Goal: Task Accomplishment & Management: Manage account settings

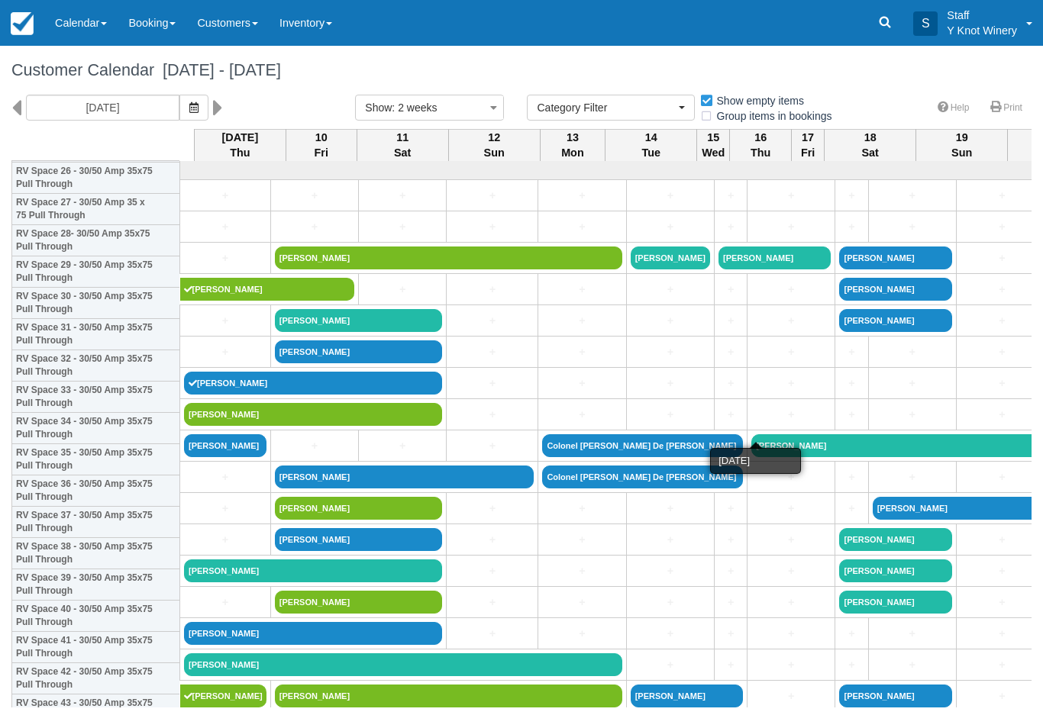
select select
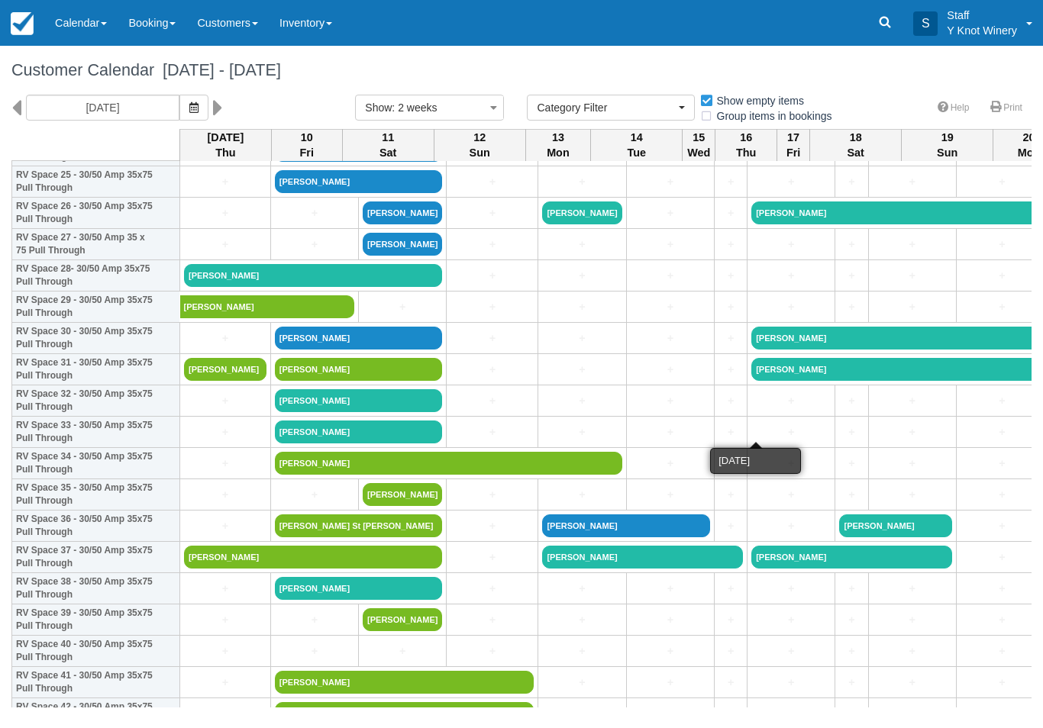
scroll to position [826, 0]
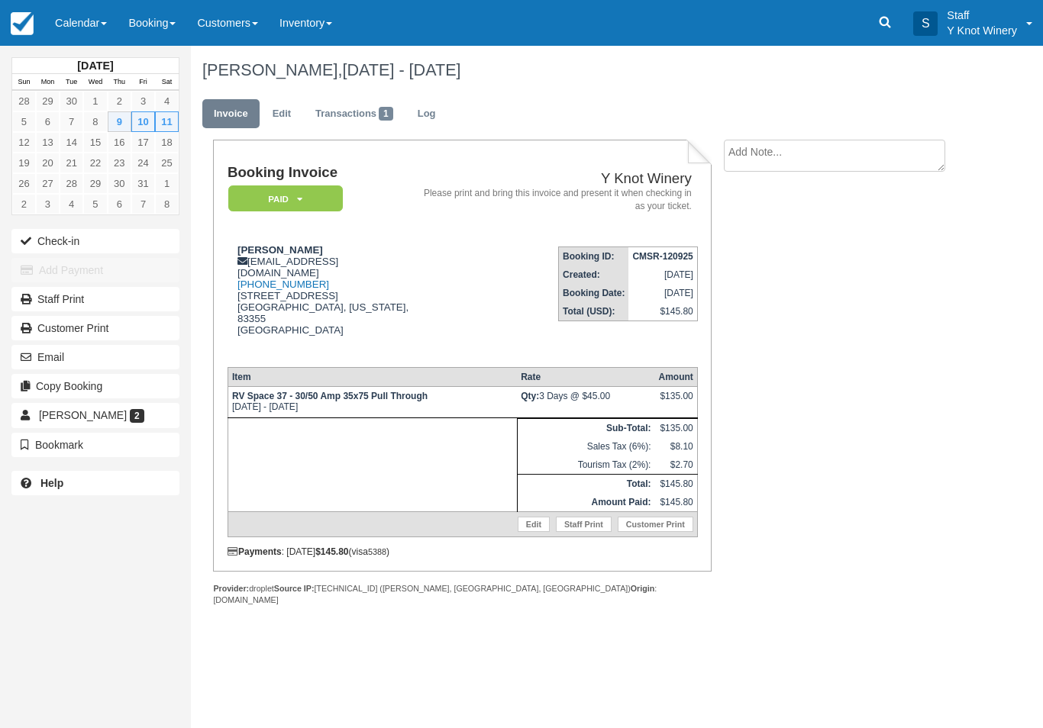
click at [53, 245] on button "Check-in" at bounding box center [95, 241] width 168 height 24
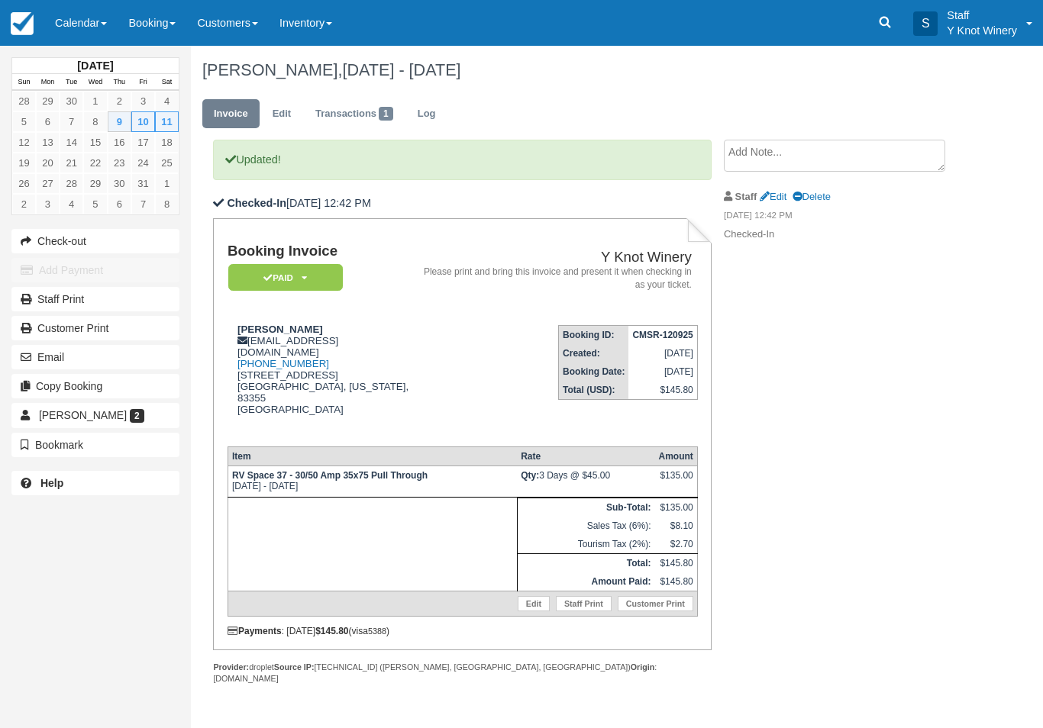
click at [113, 20] on link "Calendar" at bounding box center [80, 23] width 73 height 46
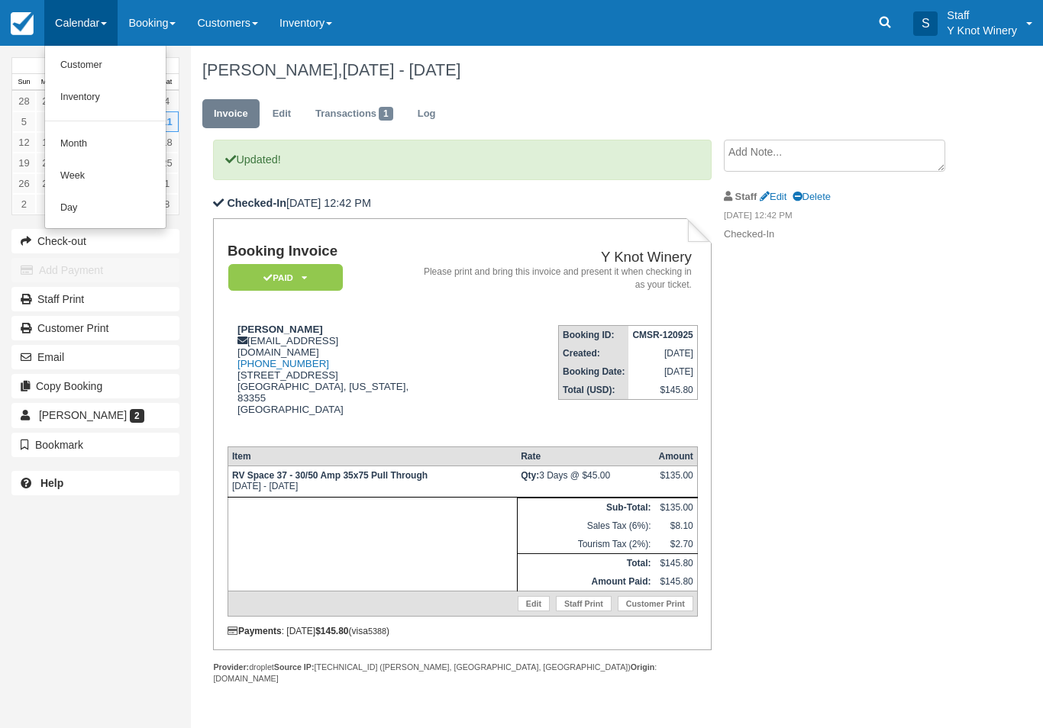
click at [90, 105] on link "Inventory" at bounding box center [105, 98] width 121 height 32
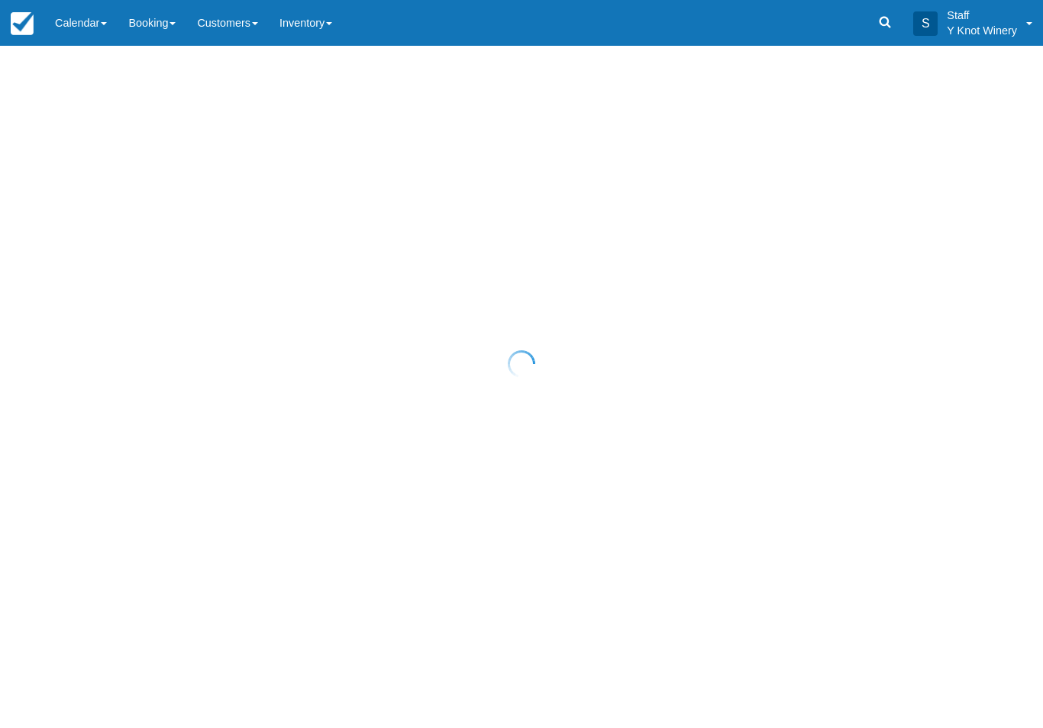
click at [98, 28] on div at bounding box center [521, 364] width 1043 height 728
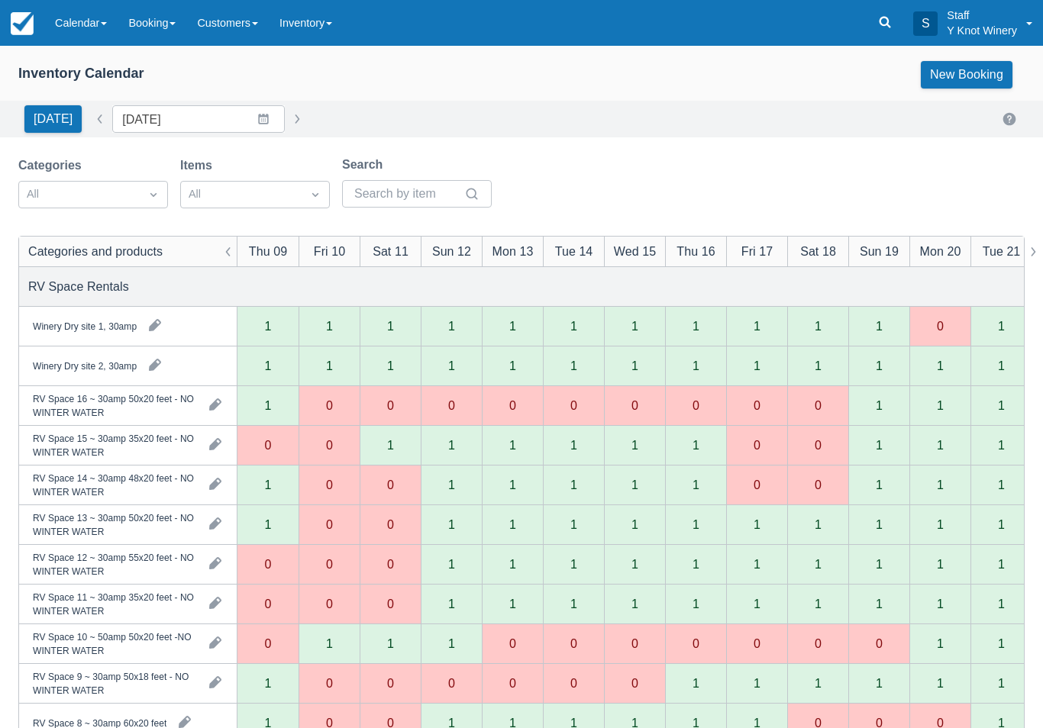
click at [92, 23] on link "Calendar" at bounding box center [80, 23] width 73 height 46
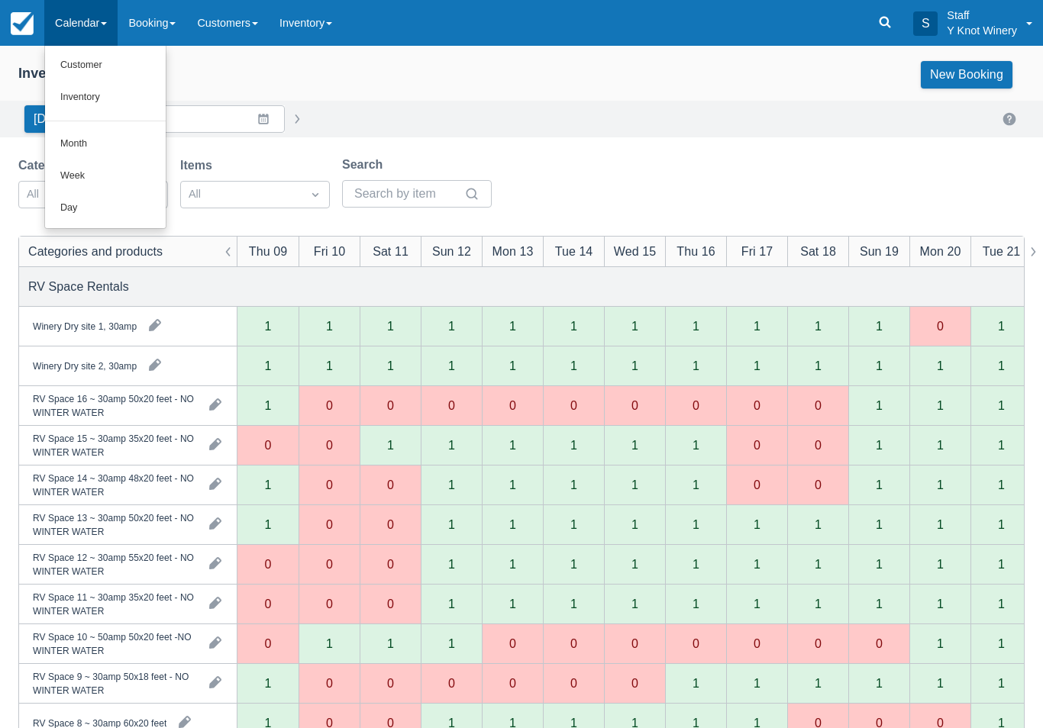
click at [94, 66] on link "Customer" at bounding box center [105, 66] width 121 height 32
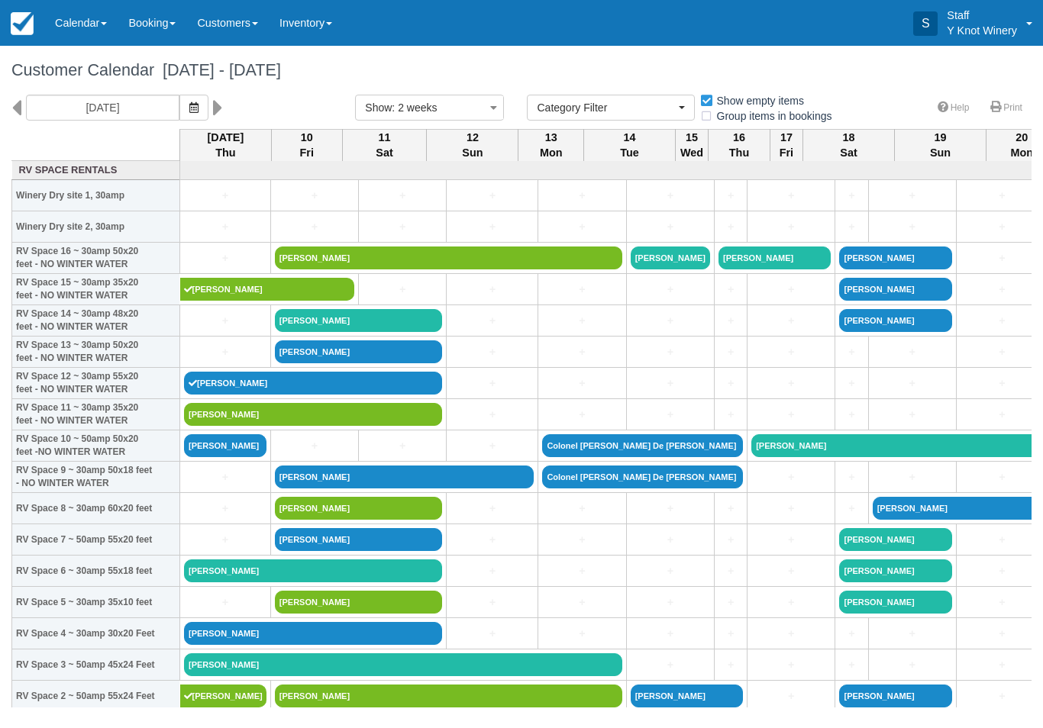
select select
click at [218, 457] on link "[PERSON_NAME]" at bounding box center [225, 445] width 82 height 23
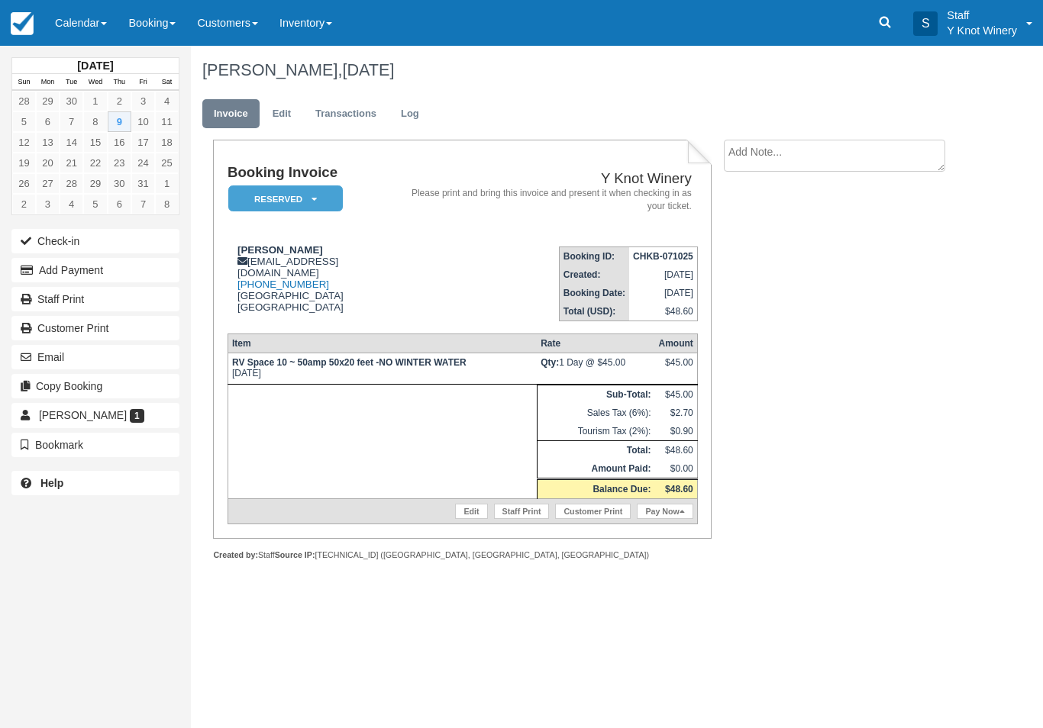
click at [282, 118] on link "Edit" at bounding box center [281, 114] width 41 height 30
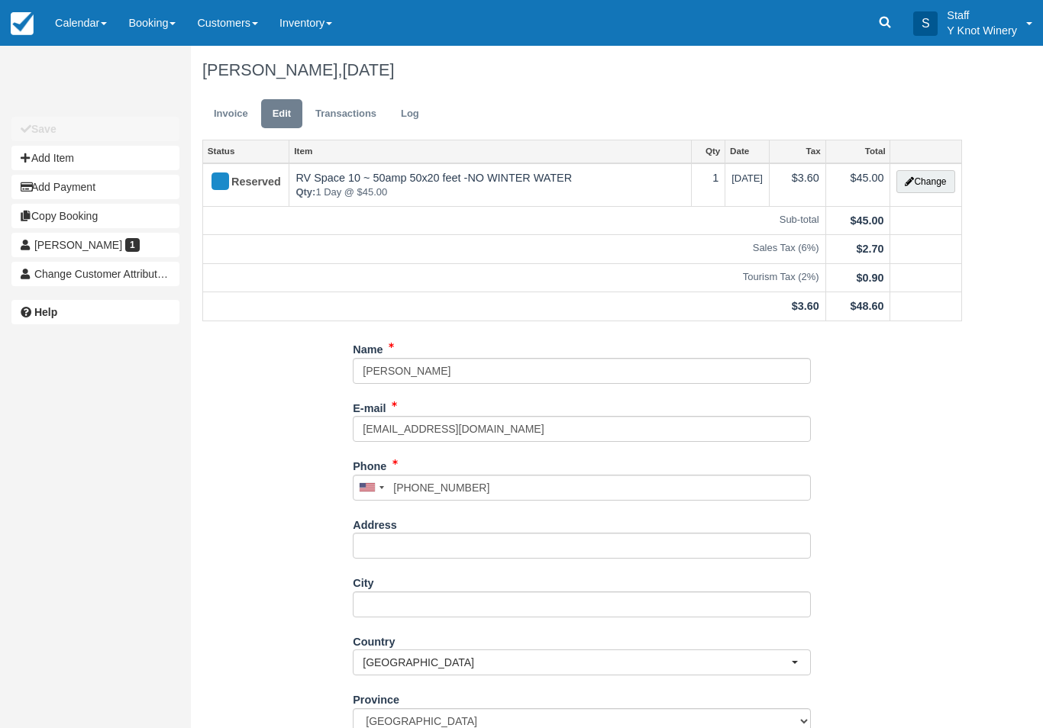
click at [932, 184] on button "Change" at bounding box center [925, 181] width 58 height 23
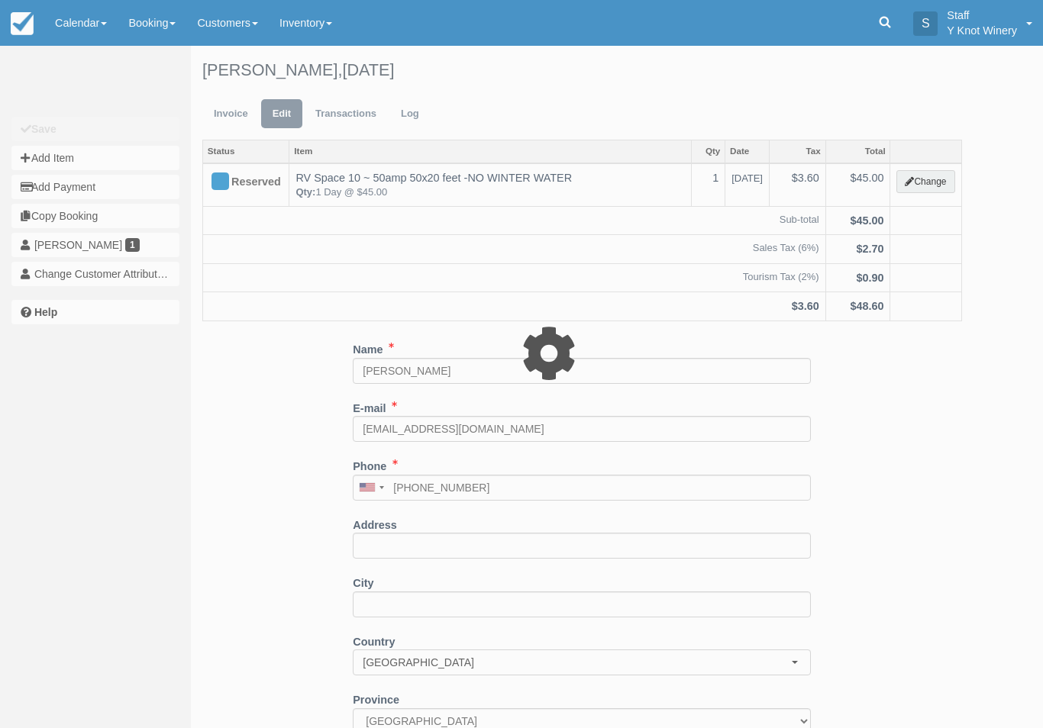
type input "45.00"
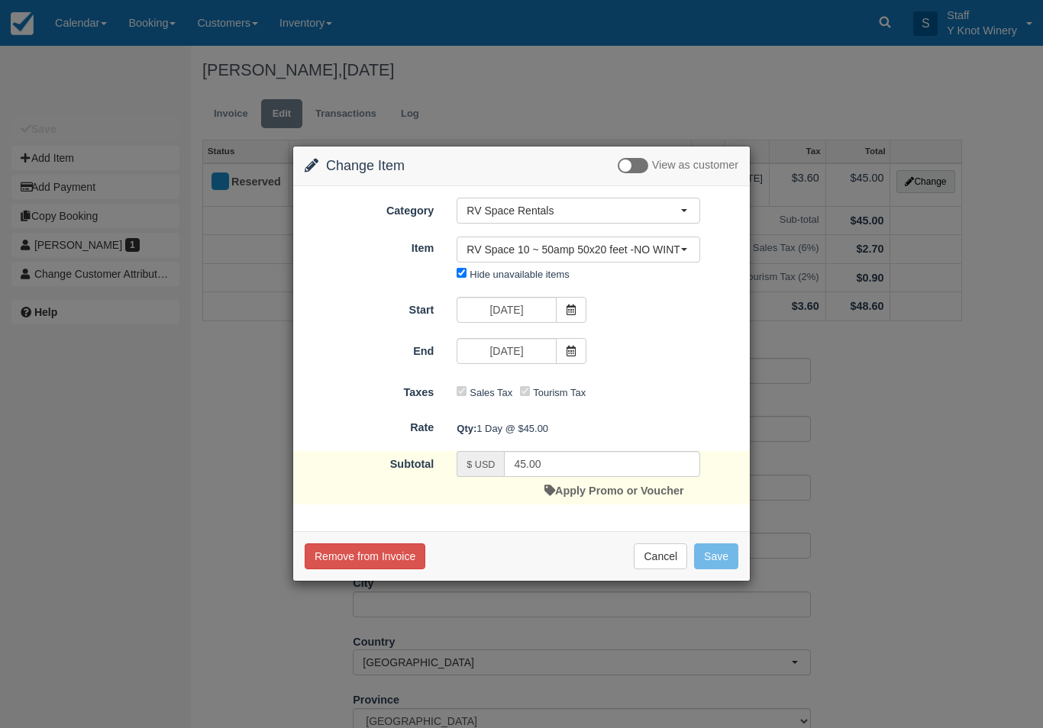
click at [629, 492] on link "Apply Promo or Voucher" at bounding box center [613, 491] width 139 height 12
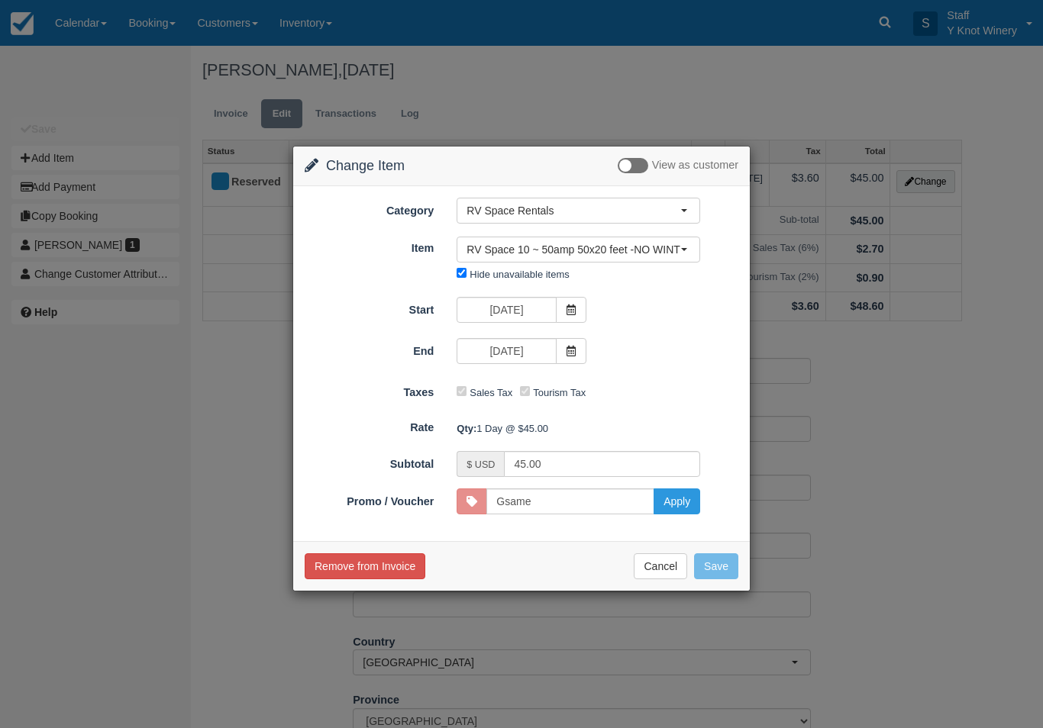
click at [671, 502] on button "Apply" at bounding box center [677, 502] width 47 height 26
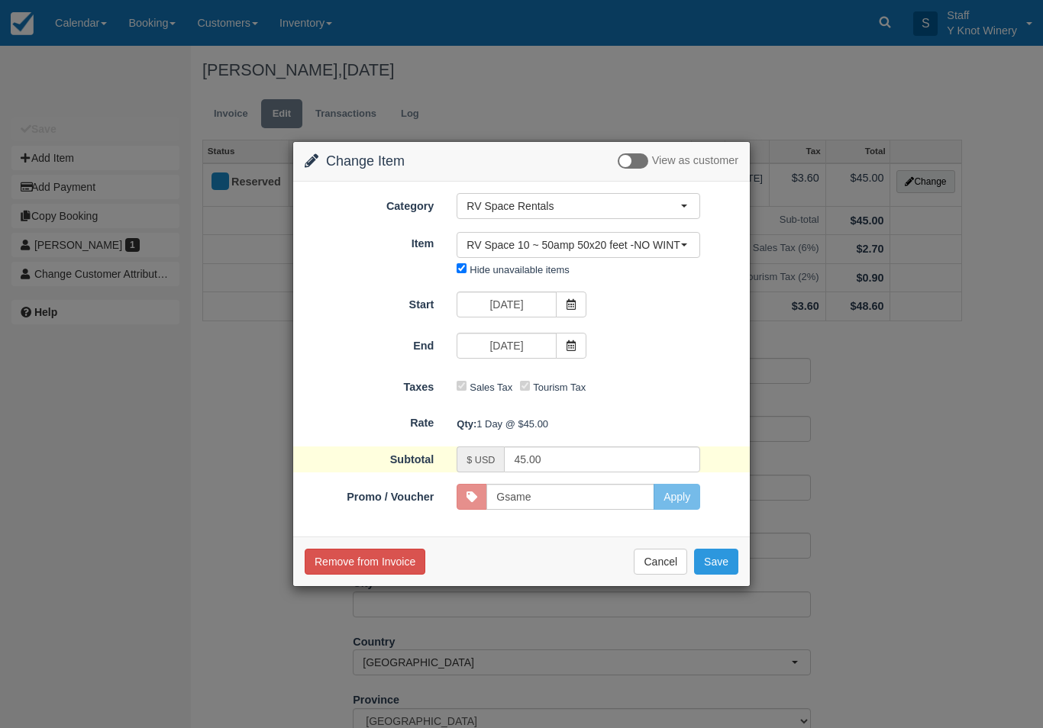
click at [724, 557] on button "Save" at bounding box center [716, 562] width 44 height 26
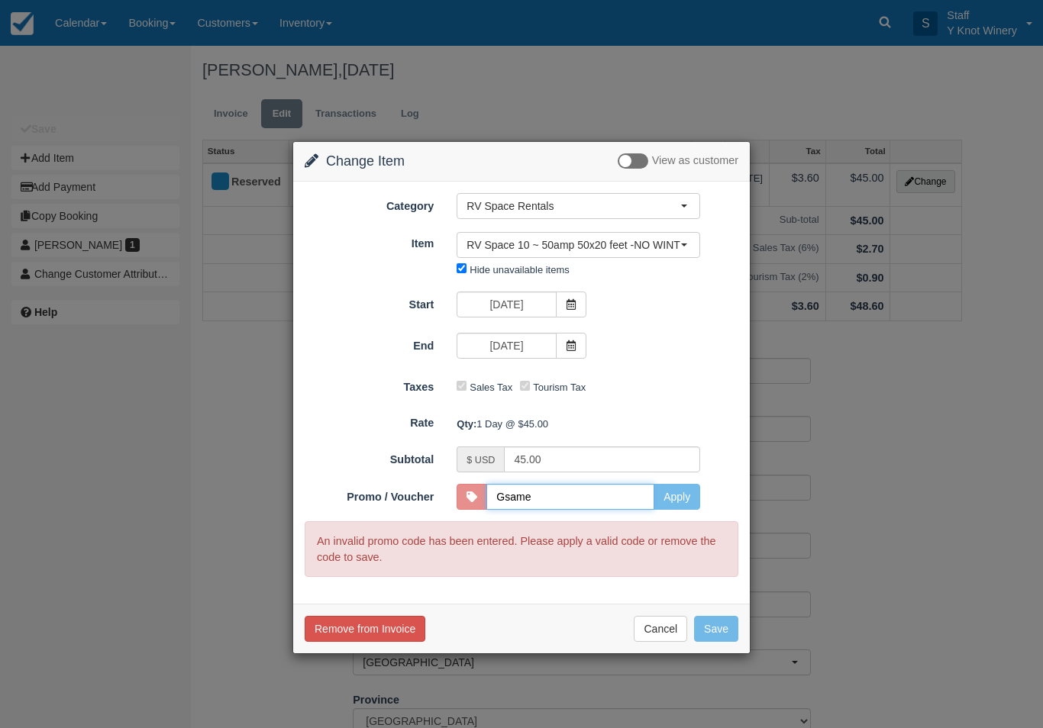
click at [543, 496] on input "Gsame" at bounding box center [570, 497] width 168 height 26
click at [669, 494] on button "Apply" at bounding box center [677, 497] width 47 height 26
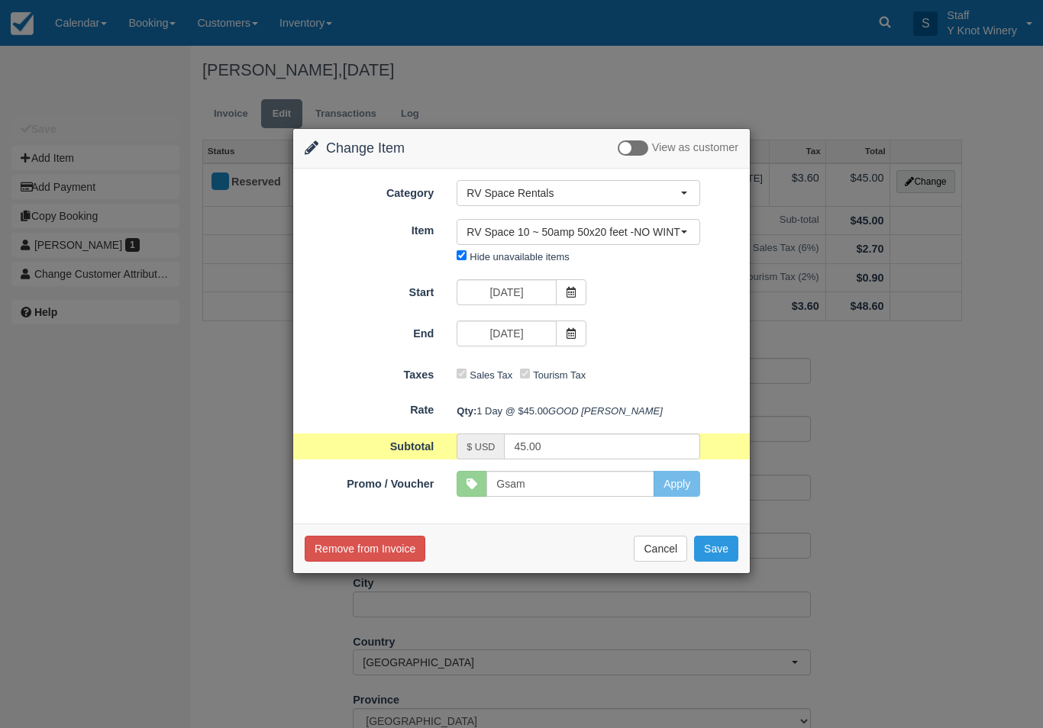
type input "GSAM"
click at [714, 562] on button "Save" at bounding box center [716, 549] width 44 height 26
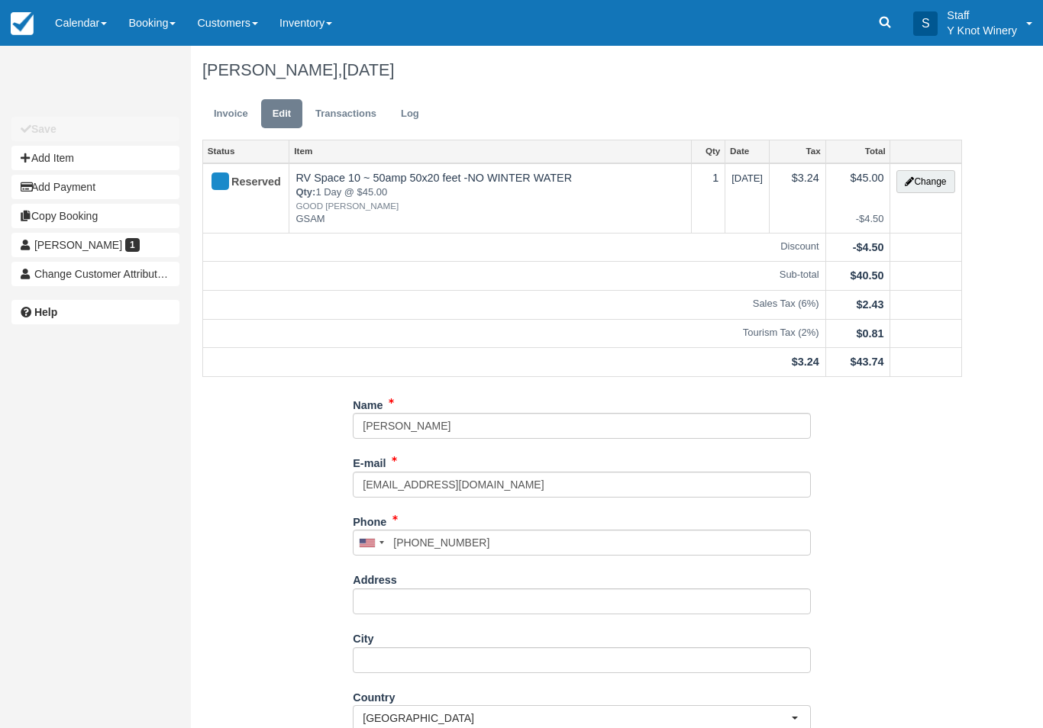
click at [231, 105] on link "Invoice" at bounding box center [230, 114] width 57 height 30
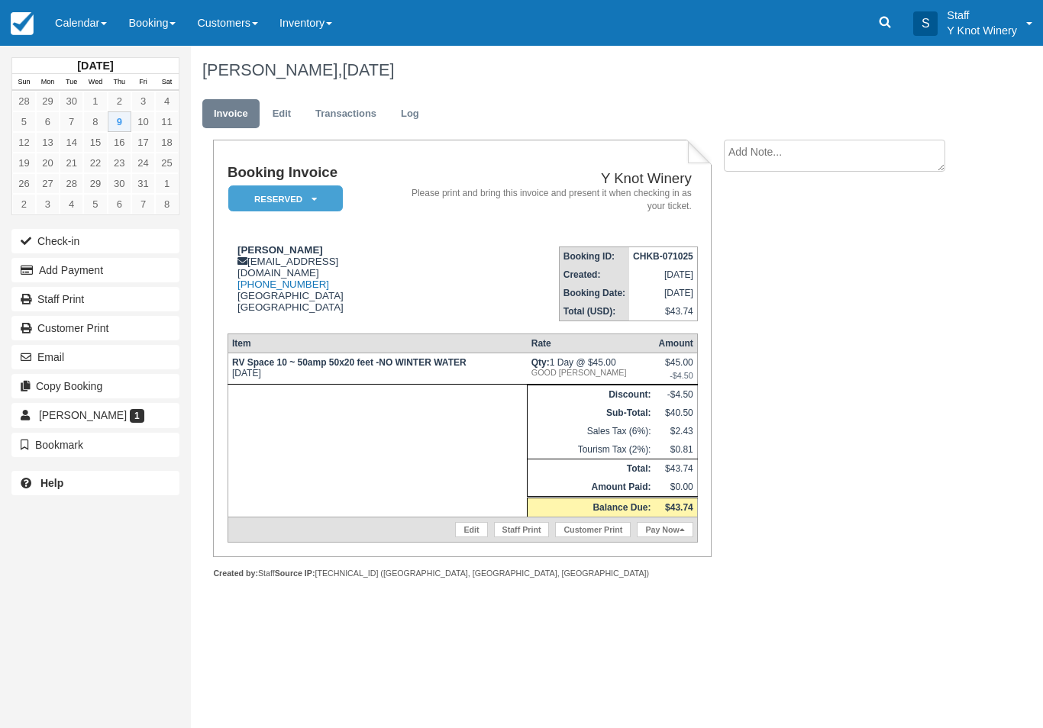
click at [117, 277] on button "Add Payment" at bounding box center [95, 270] width 168 height 24
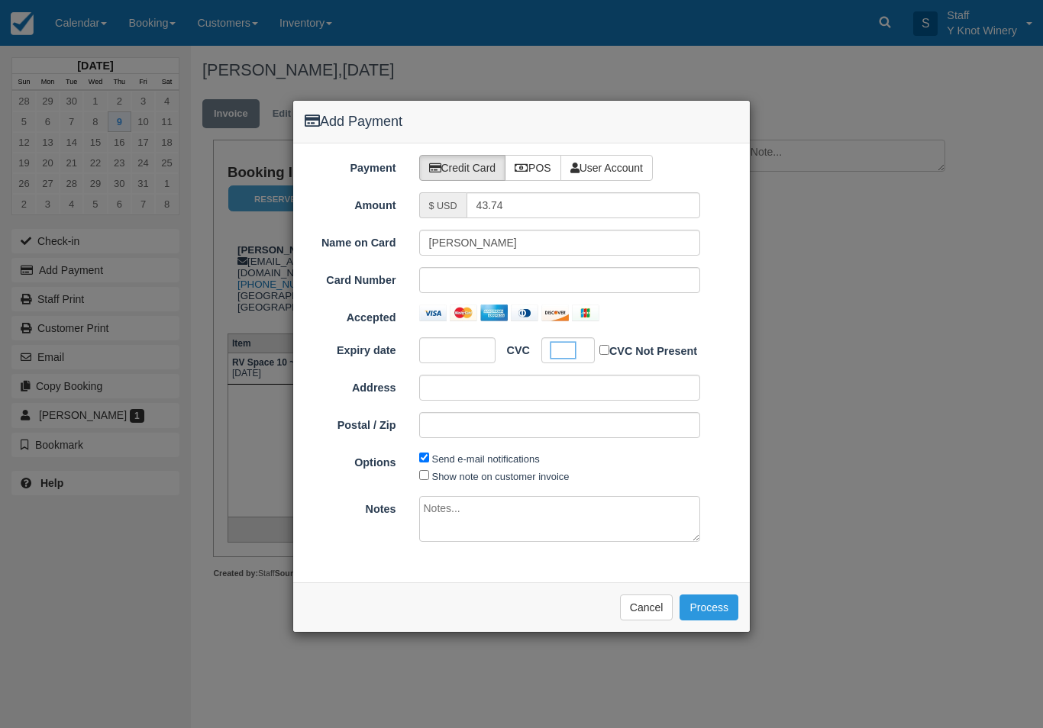
click at [709, 598] on button "Process" at bounding box center [709, 608] width 59 height 26
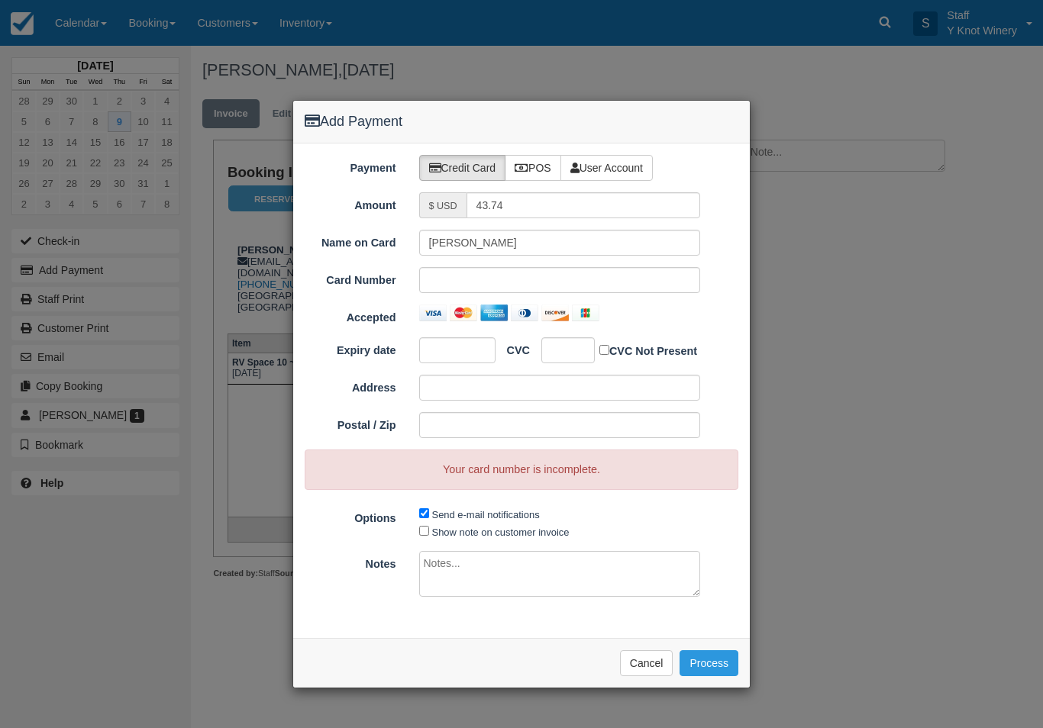
click at [486, 290] on div at bounding box center [560, 280] width 282 height 26
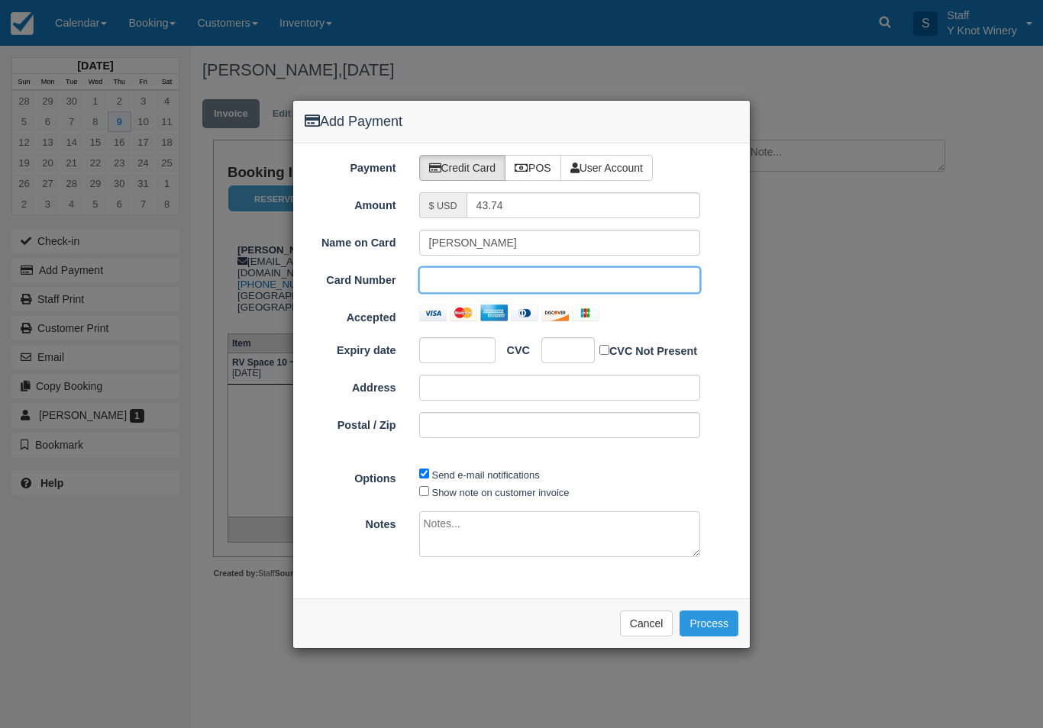
click at [713, 612] on button "Process" at bounding box center [709, 624] width 59 height 26
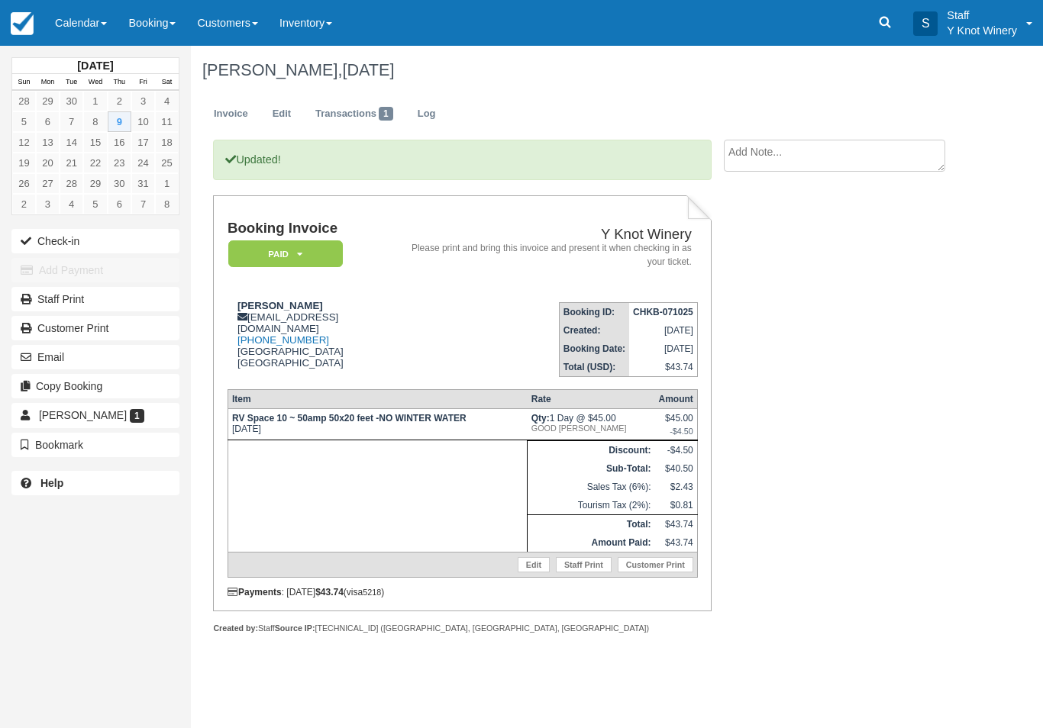
click at [80, 21] on link "Calendar" at bounding box center [80, 23] width 73 height 46
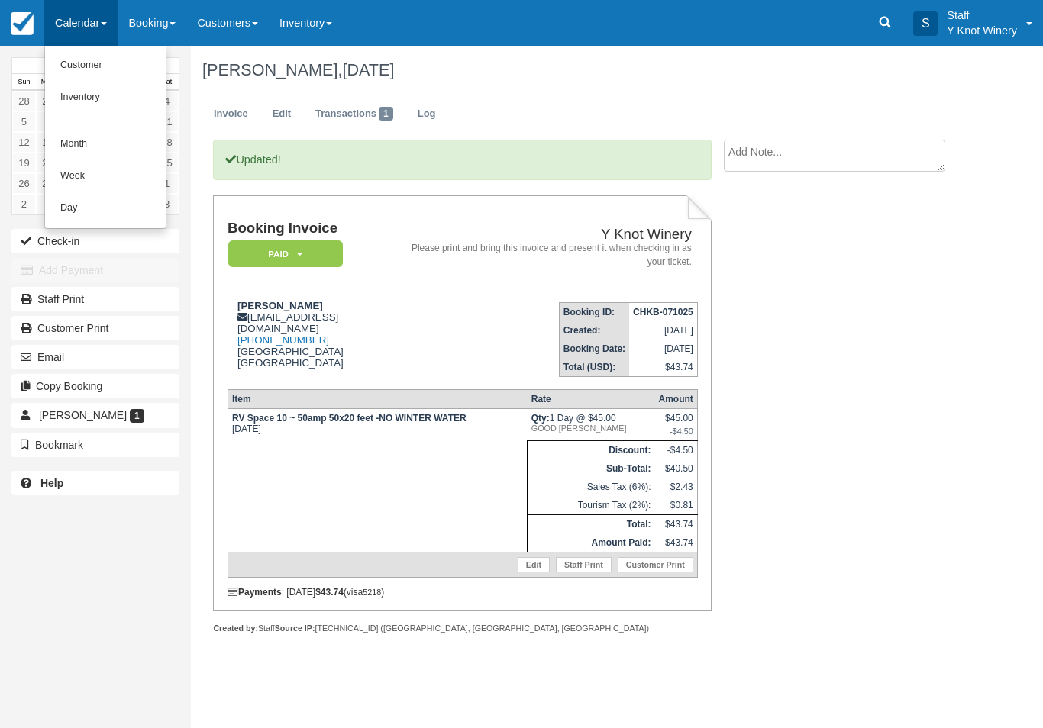
click at [106, 64] on link "Customer" at bounding box center [105, 66] width 121 height 32
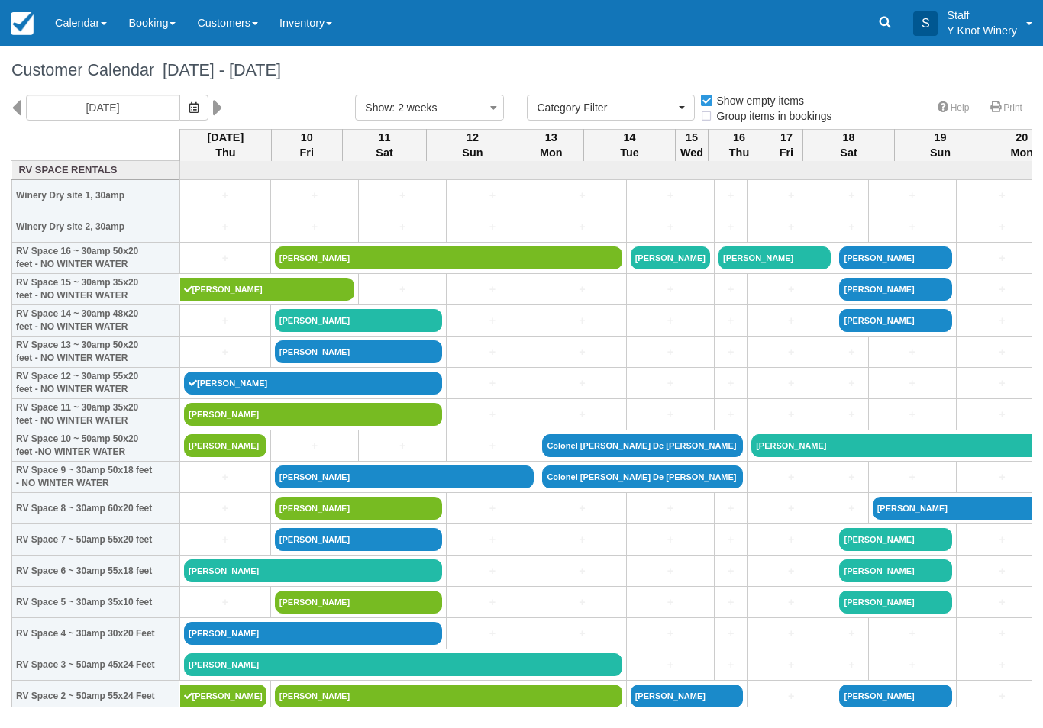
select select
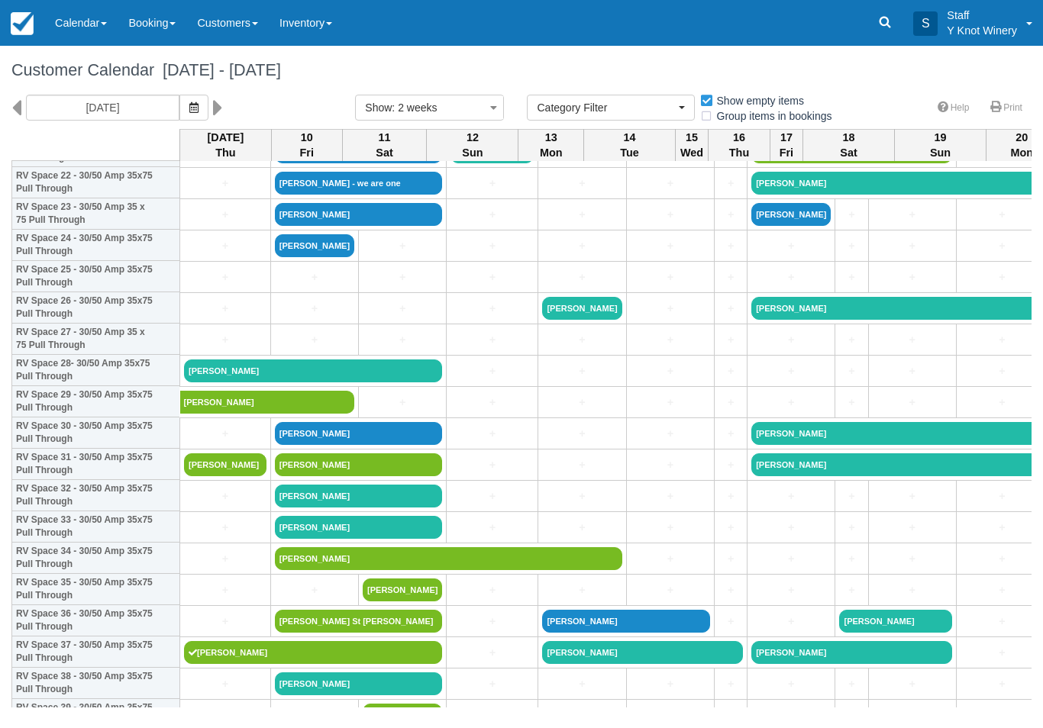
scroll to position [733, 0]
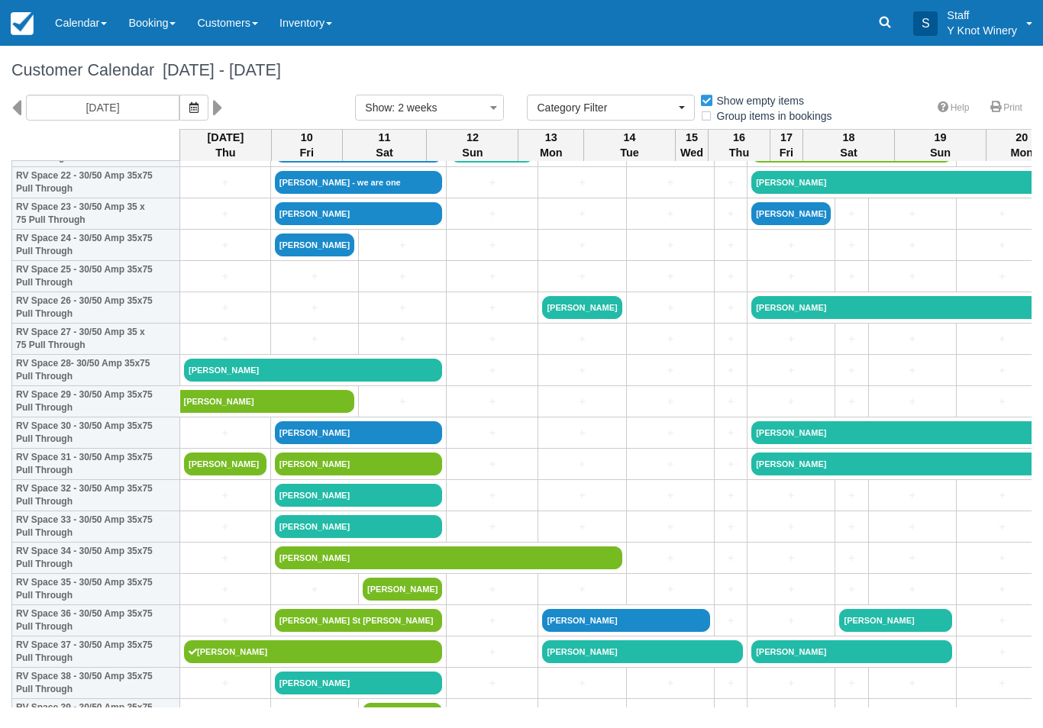
click at [396, 382] on link "[PERSON_NAME]" at bounding box center [313, 370] width 258 height 23
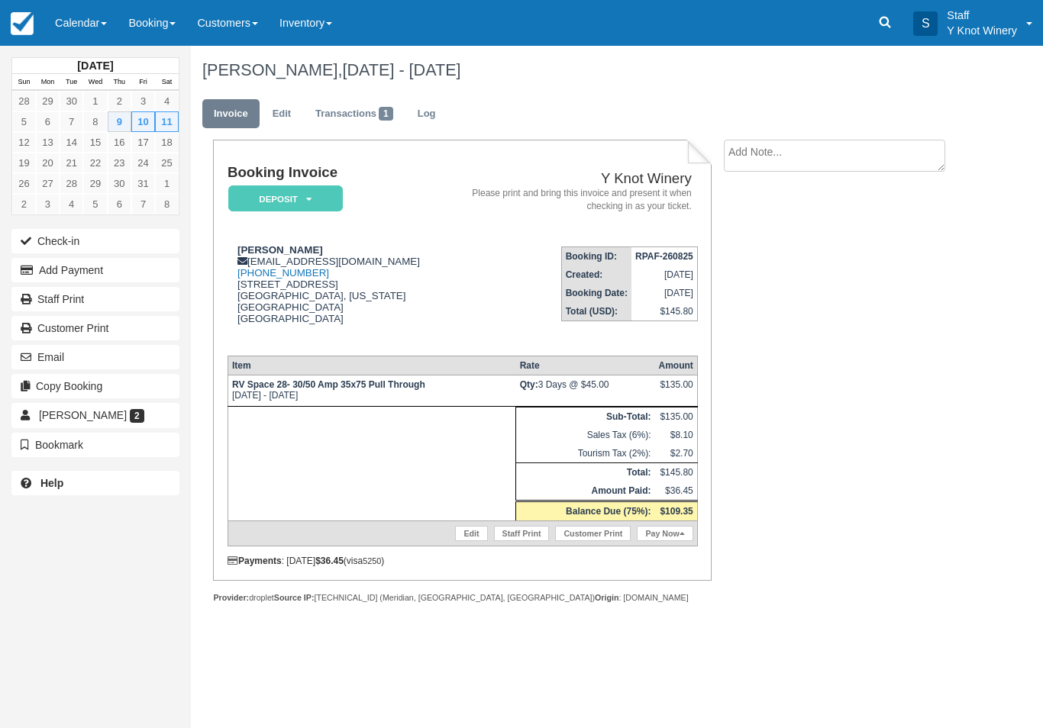
click at [125, 266] on button "Add Payment" at bounding box center [95, 270] width 168 height 24
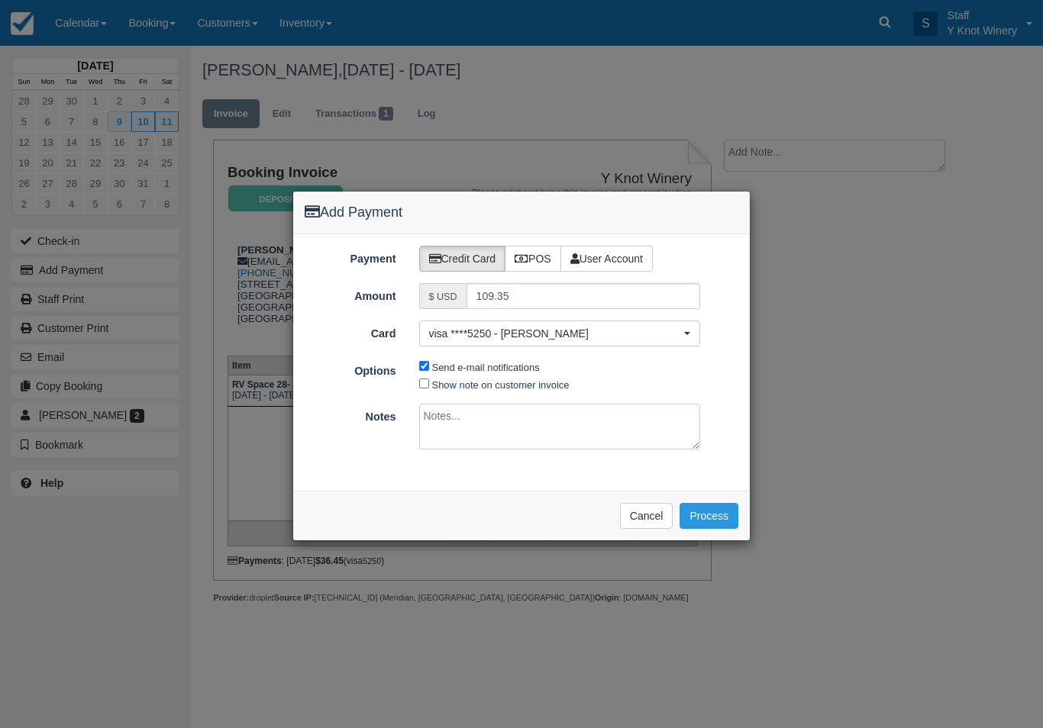
click at [722, 508] on button "Process" at bounding box center [709, 516] width 59 height 26
